Goal: Navigation & Orientation: Go to known website

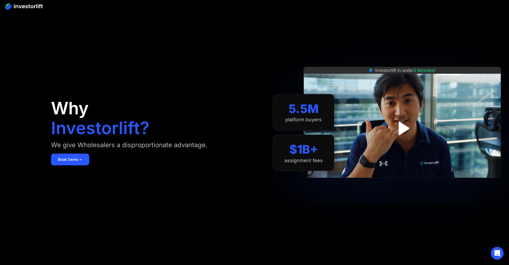
click at [39, 5] on img at bounding box center [23, 6] width 37 height 6
click at [22, 4] on img at bounding box center [23, 6] width 37 height 6
click at [27, 3] on img at bounding box center [23, 6] width 37 height 6
